Goal: Task Accomplishment & Management: Complete application form

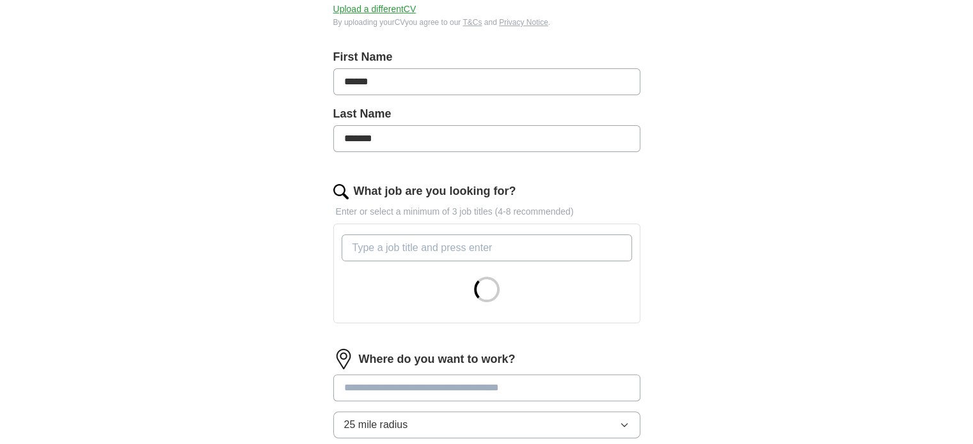
scroll to position [247, 0]
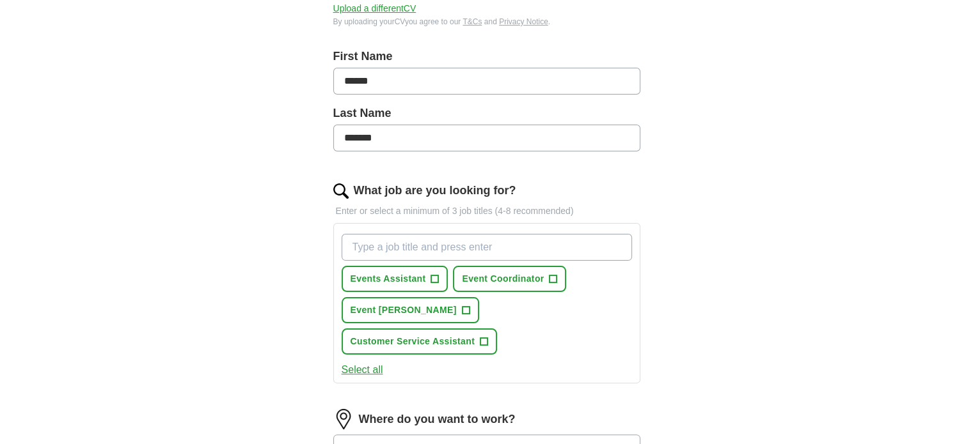
click at [386, 250] on input "What job are you looking for?" at bounding box center [486, 247] width 290 height 27
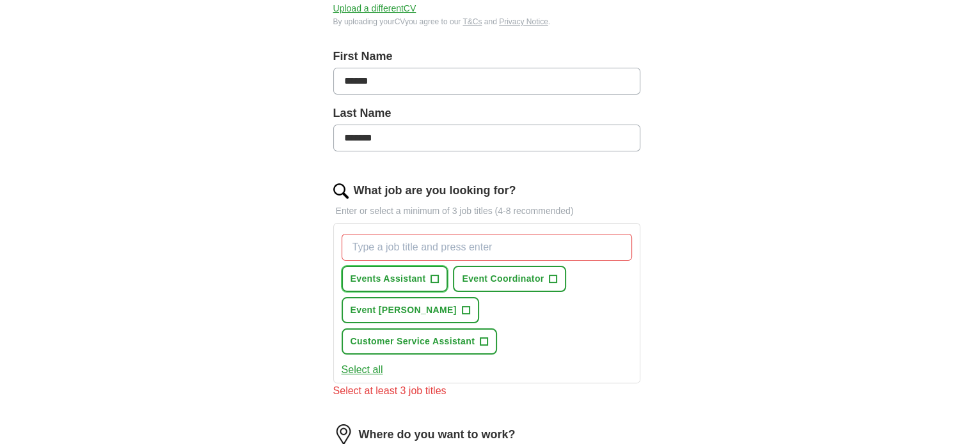
click at [431, 283] on span "+" at bounding box center [435, 279] width 8 height 10
click at [462, 306] on span "+" at bounding box center [466, 311] width 8 height 10
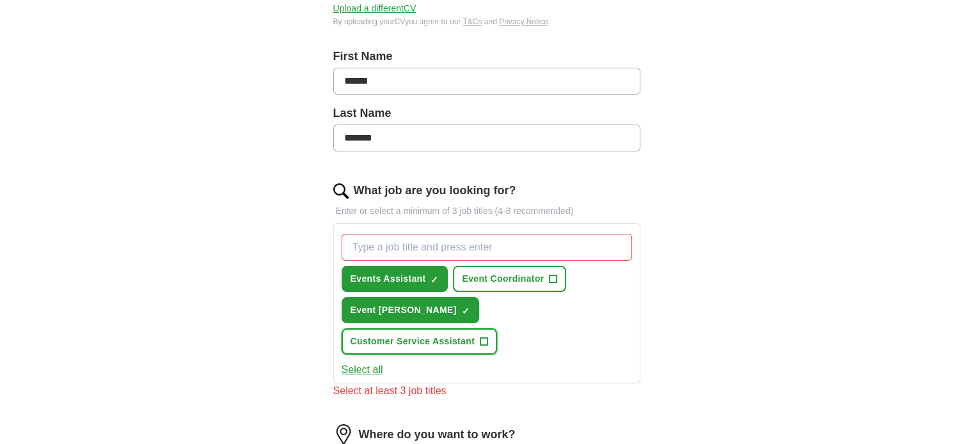
click at [488, 337] on span "+" at bounding box center [484, 342] width 8 height 10
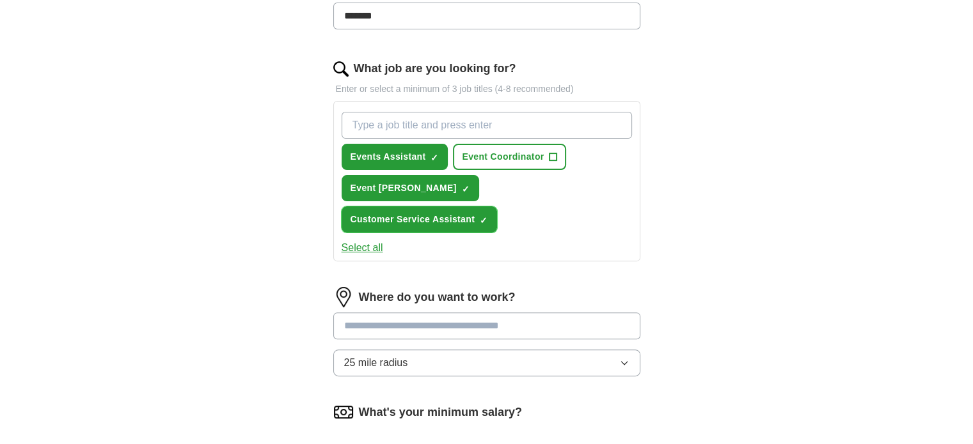
scroll to position [370, 0]
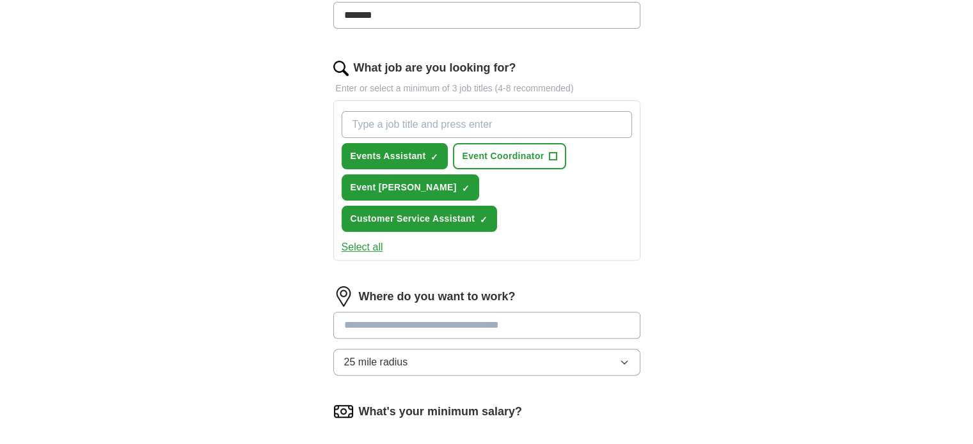
click at [430, 312] on input at bounding box center [486, 325] width 307 height 27
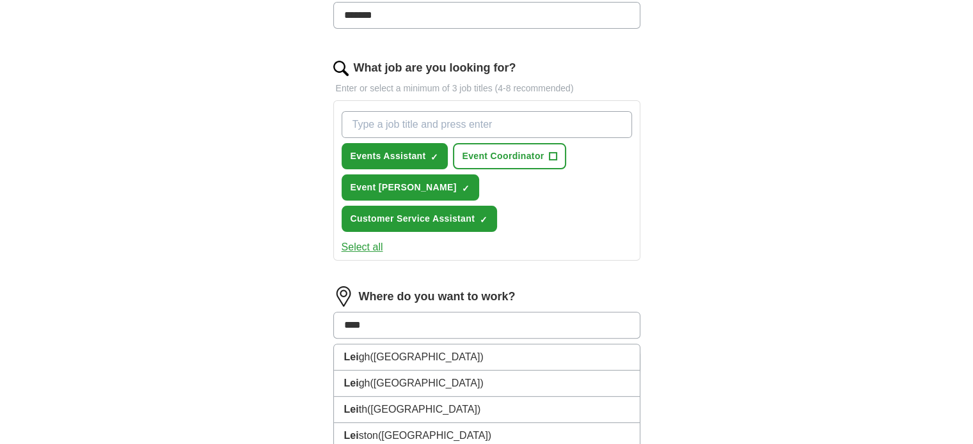
type input "*****"
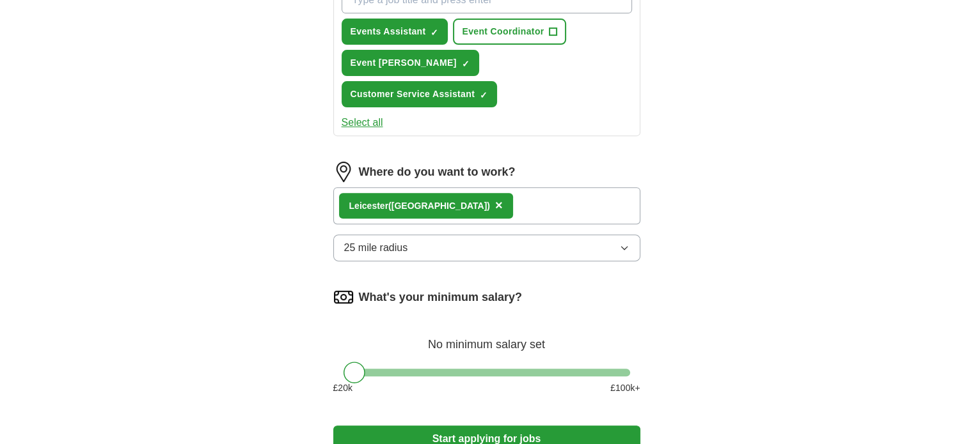
scroll to position [565, 0]
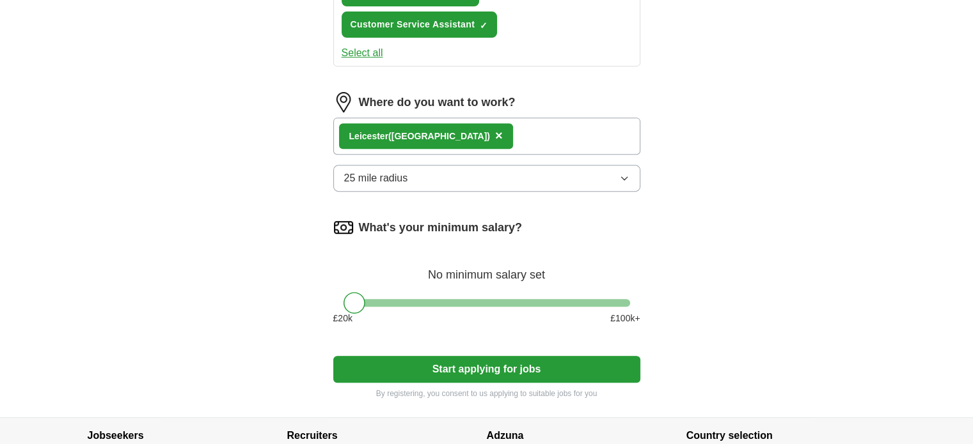
click at [425, 356] on button "Start applying for jobs" at bounding box center [486, 369] width 307 height 27
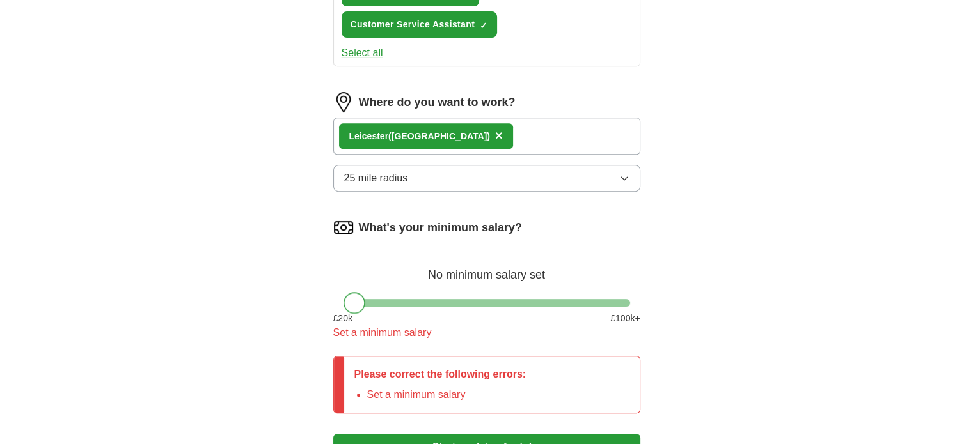
drag, startPoint x: 347, startPoint y: 276, endPoint x: 329, endPoint y: 280, distance: 19.1
click at [329, 280] on div "Let ApplyIQ do the hard work of searching and applying for jobs. Just tell us w…" at bounding box center [486, 21] width 409 height 950
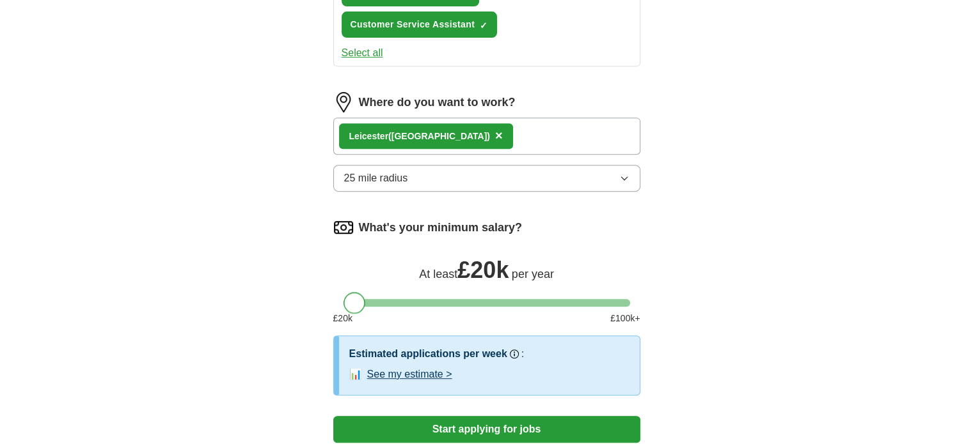
click at [354, 292] on div at bounding box center [354, 303] width 22 height 22
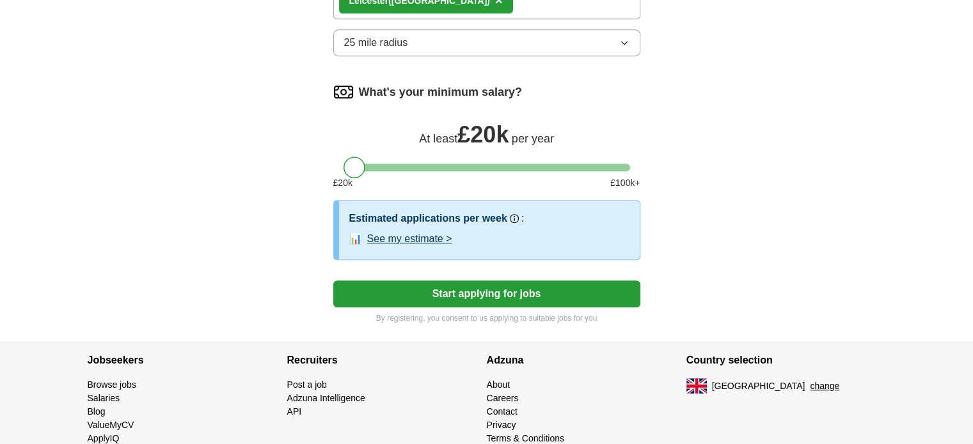
click at [499, 281] on button "Start applying for jobs" at bounding box center [486, 294] width 307 height 27
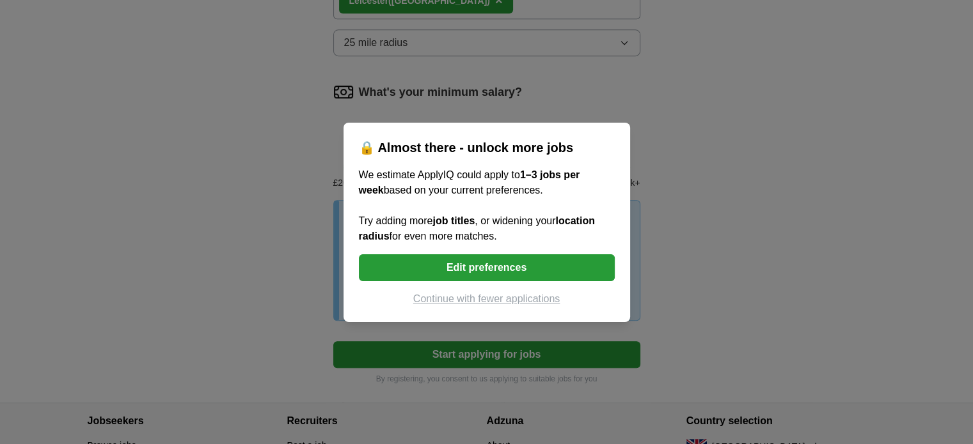
click at [513, 267] on button "Edit preferences" at bounding box center [487, 268] width 256 height 27
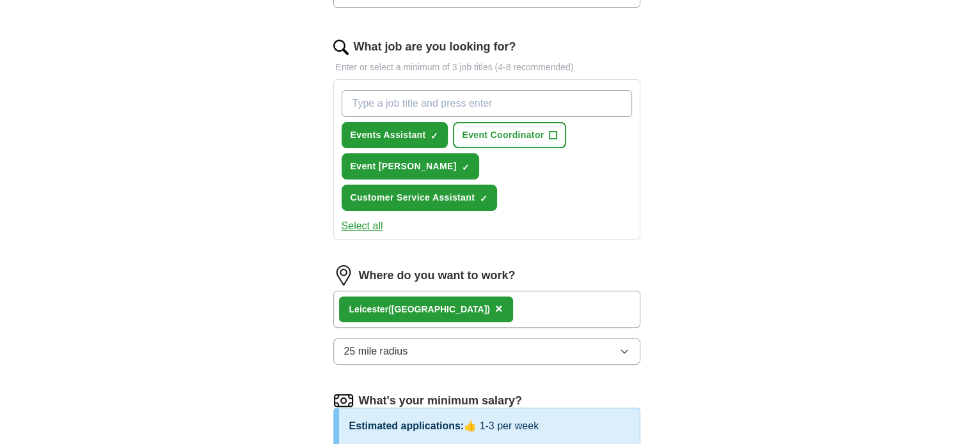
scroll to position [261, 0]
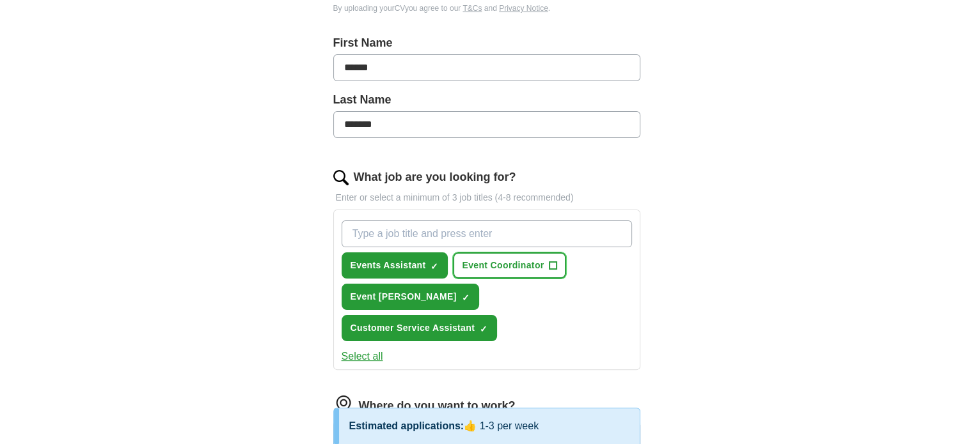
click at [547, 260] on button "Event Coordinator +" at bounding box center [509, 266] width 113 height 26
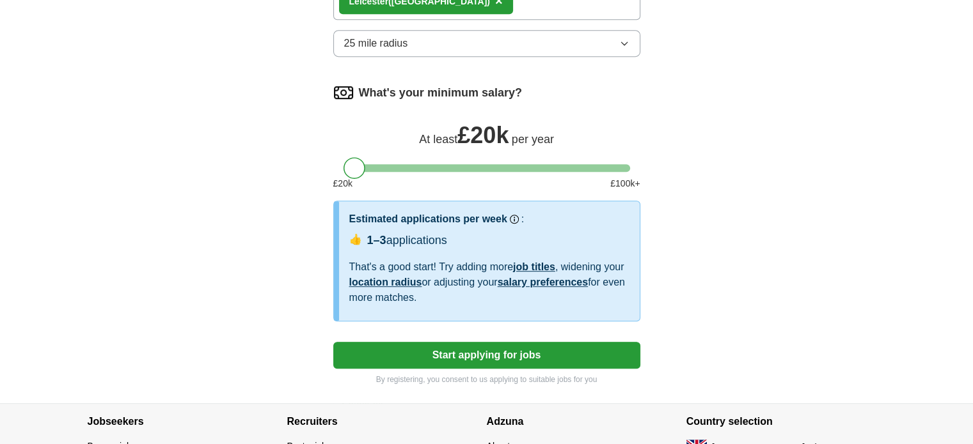
scroll to position [766, 0]
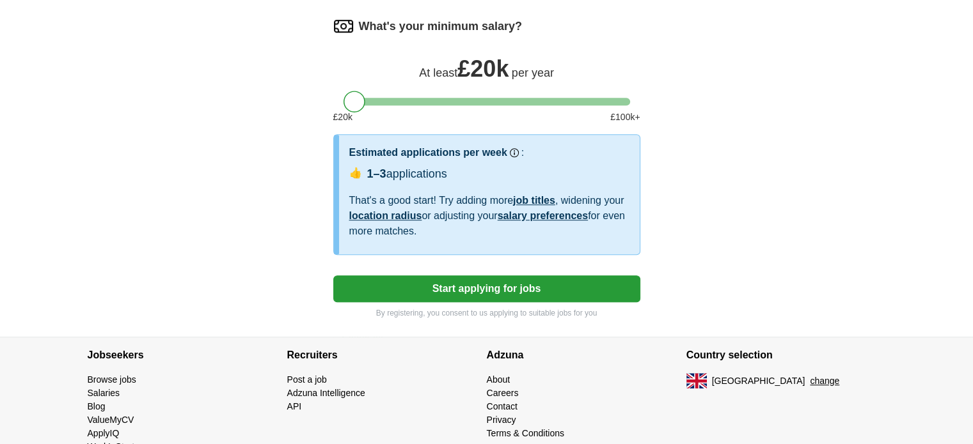
click at [506, 276] on button "Start applying for jobs" at bounding box center [486, 289] width 307 height 27
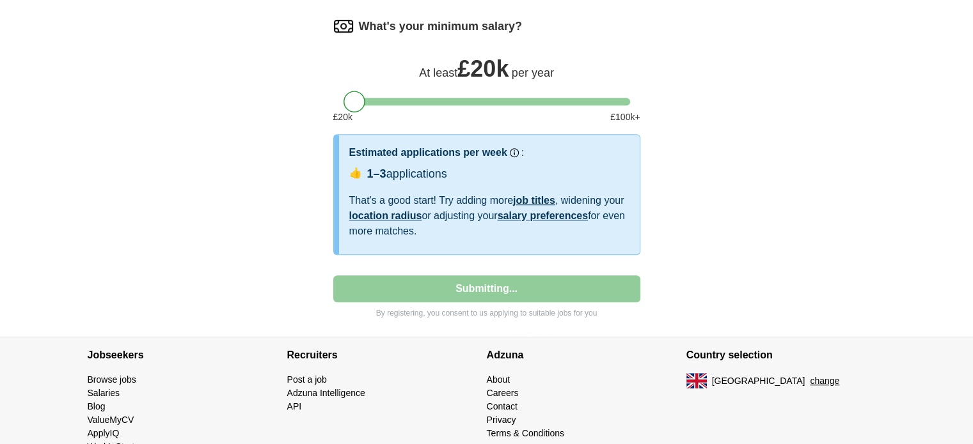
select select "**"
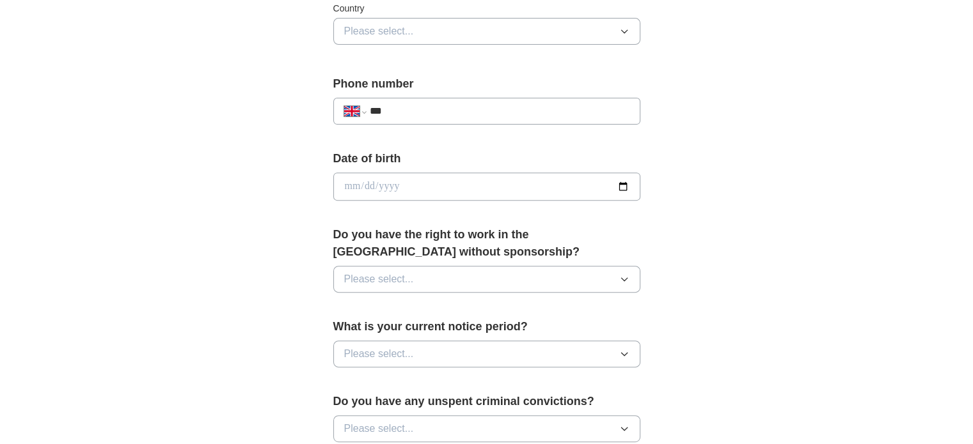
scroll to position [485, 0]
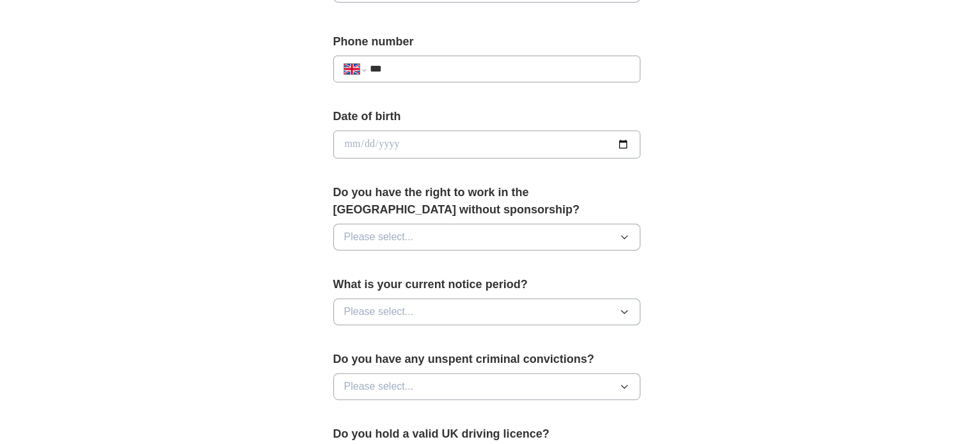
click at [514, 230] on button "Please select..." at bounding box center [486, 237] width 307 height 27
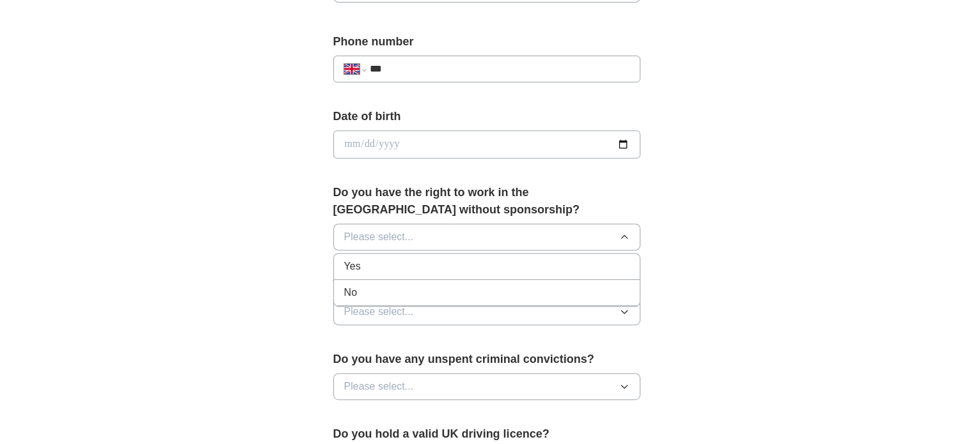
click at [514, 230] on button "Please select..." at bounding box center [486, 237] width 307 height 27
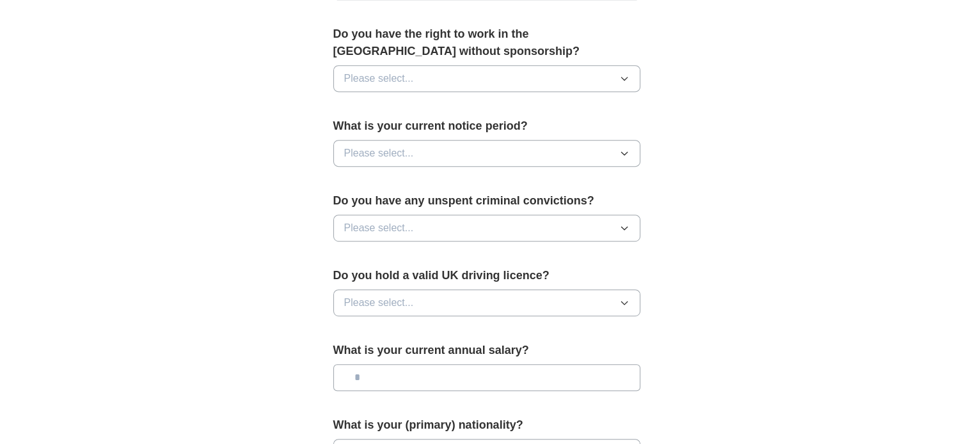
scroll to position [644, 0]
